Goal: Find specific fact: Find specific fact

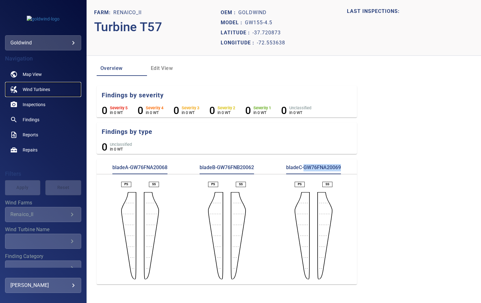
click at [36, 84] on link "Wind Turbines" at bounding box center [43, 89] width 76 height 15
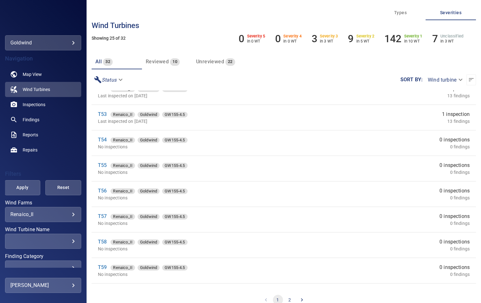
scroll to position [210, 0]
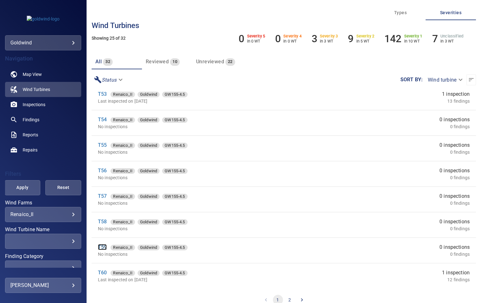
click at [99, 247] on link "T59" at bounding box center [102, 247] width 9 height 6
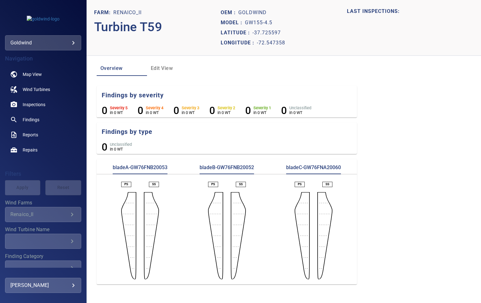
click at [148, 166] on p "bladeA-GW76FNB20053" at bounding box center [140, 169] width 55 height 10
copy p "GW76FNB20053"
click at [234, 168] on p "bladeB-GW76FNB20052" at bounding box center [227, 169] width 54 height 10
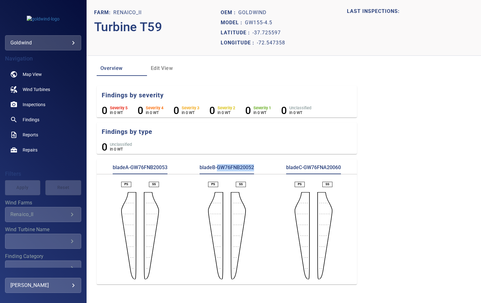
copy p "GW76FNB20052"
click at [328, 166] on p "bladeC-GW76FNA20060" at bounding box center [313, 169] width 55 height 10
copy p "GW76FNA20060"
click at [42, 86] on span "Wind Turbines" at bounding box center [36, 89] width 27 height 6
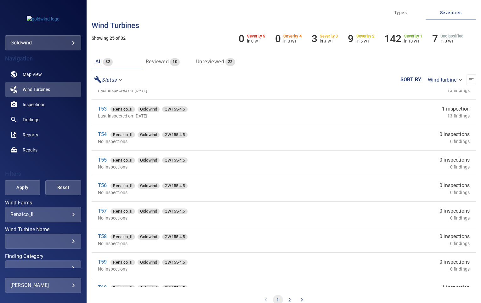
scroll to position [210, 0]
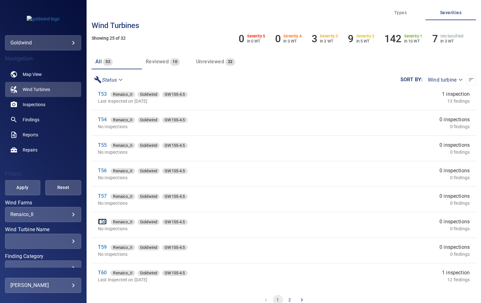
click at [104, 220] on link "T58" at bounding box center [102, 221] width 9 height 6
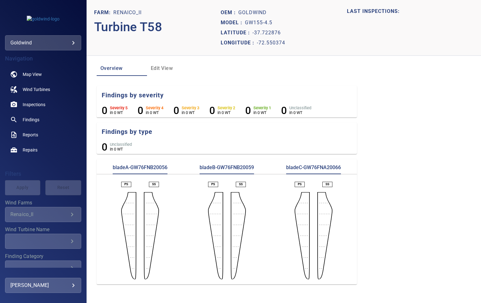
click at [149, 167] on p "bladeA-GW76FNB20056" at bounding box center [140, 169] width 55 height 10
copy p "GW76FNB20056"
click at [229, 163] on section "bladeA-GW76FNB20056 bladeB-GW76FNB20059 bladeC-GW76FNA20066 PS SS PS SS PS SS" at bounding box center [227, 221] width 260 height 125
click at [228, 166] on p "bladeB-GW76FNB20059" at bounding box center [227, 169] width 54 height 10
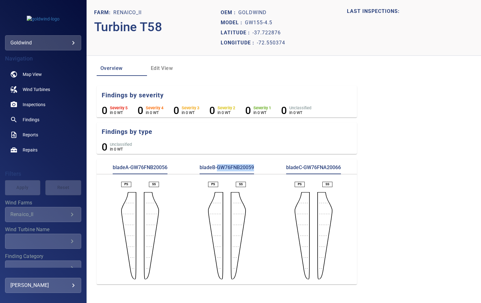
click at [228, 166] on p "bladeB-GW76FNB20059" at bounding box center [227, 169] width 54 height 10
copy p "GW76FNB20059"
click at [316, 168] on p "bladeC-GW76FNA20066" at bounding box center [313, 169] width 55 height 10
copy p "GW76FNA20066"
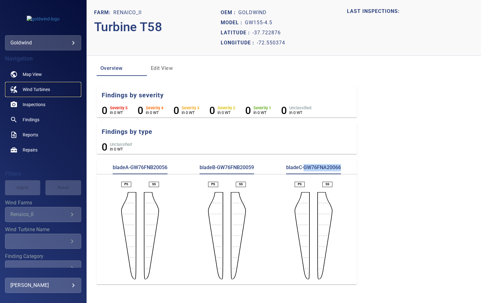
click at [31, 89] on span "Wind Turbines" at bounding box center [36, 89] width 27 height 6
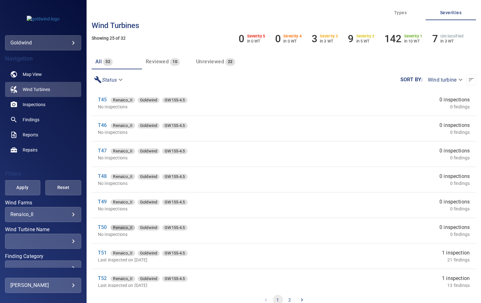
scroll to position [210, 0]
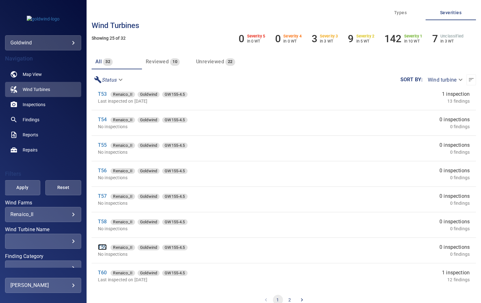
click at [104, 247] on link "T59" at bounding box center [102, 247] width 9 height 6
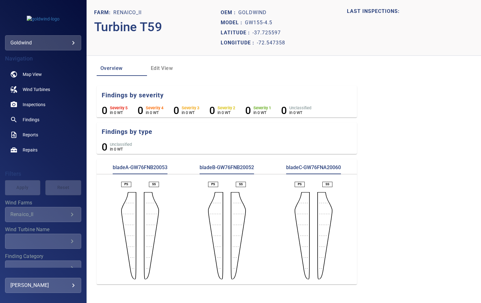
click at [149, 167] on p "bladeA-GW76FNB20053" at bounding box center [140, 169] width 55 height 10
copy p "GW76FNB20053"
click at [228, 169] on p "bladeB-GW76FNB20052" at bounding box center [227, 169] width 54 height 10
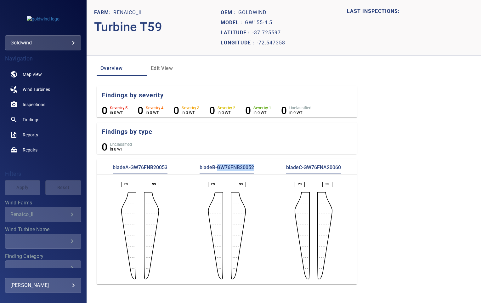
copy p "GW76FNB20052"
click at [265, 172] on div "bladeB-GW76FNB20052" at bounding box center [226, 169] width 87 height 10
click at [322, 166] on p "bladeC-GW76FNA20060" at bounding box center [313, 169] width 55 height 10
copy p "GW76FNA20060"
